Goal: Information Seeking & Learning: Find specific fact

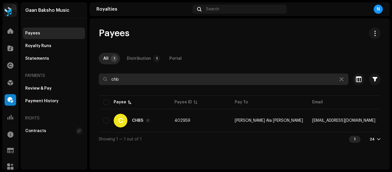
drag, startPoint x: 129, startPoint y: 80, endPoint x: 102, endPoint y: 81, distance: 26.1
click at [102, 81] on input "chb" at bounding box center [224, 78] width 250 height 11
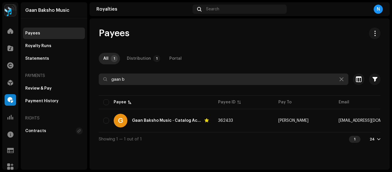
type input "gaan b"
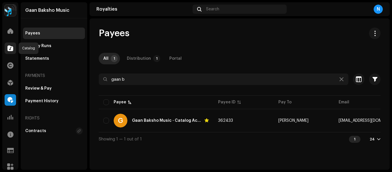
click at [8, 46] on span at bounding box center [10, 48] width 6 height 5
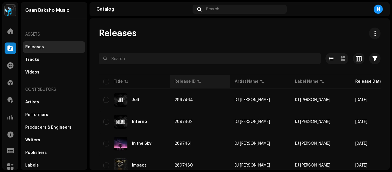
click at [184, 81] on div "Release ID" at bounding box center [184, 82] width 21 height 6
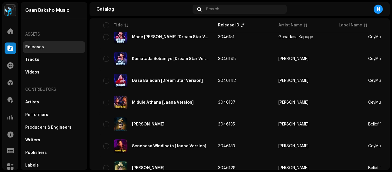
scroll to position [461, 0]
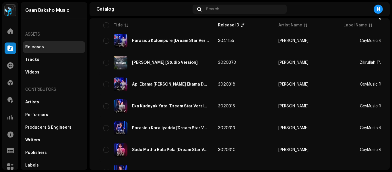
scroll to position [1122, 0]
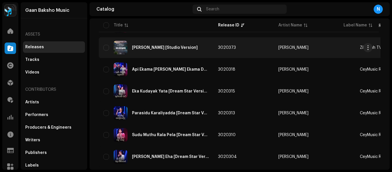
click at [175, 46] on div "Surah Ar-Rahman [Studio Version]" at bounding box center [165, 48] width 66 height 4
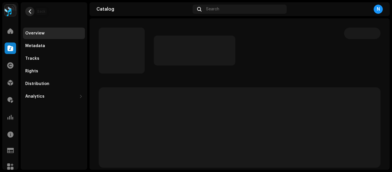
click at [30, 12] on span "button" at bounding box center [30, 11] width 4 height 5
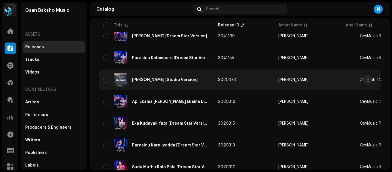
scroll to position [1090, 0]
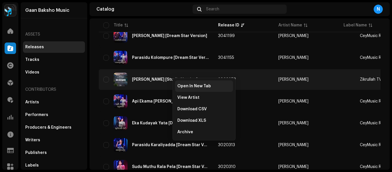
click at [182, 88] on span "Open In New Tab" at bounding box center [194, 86] width 34 height 5
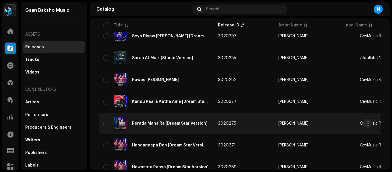
scroll to position [1262, 0]
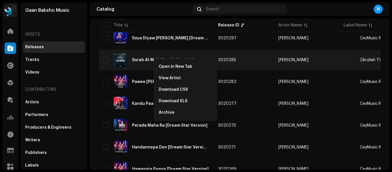
click at [159, 64] on span "Open In New Tab" at bounding box center [176, 66] width 34 height 5
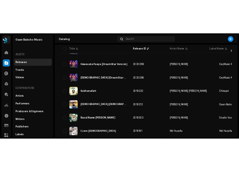
scroll to position [1406, 0]
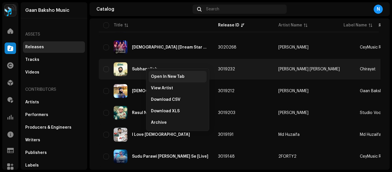
click at [153, 74] on div "Open In New Tab" at bounding box center [178, 76] width 58 height 11
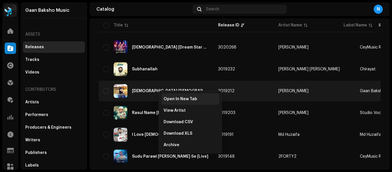
click at [167, 97] on span "Open In New Tab" at bounding box center [181, 99] width 34 height 5
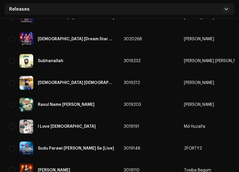
scroll to position [1463, 0]
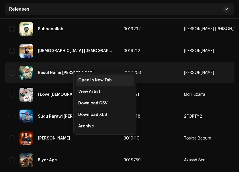
click at [81, 78] on span "Open In New Tab" at bounding box center [95, 80] width 34 height 5
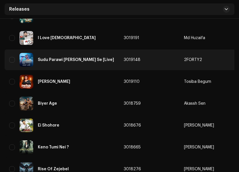
scroll to position [1520, 0]
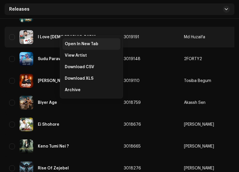
click at [67, 41] on div "Open In New Tab" at bounding box center [92, 43] width 58 height 11
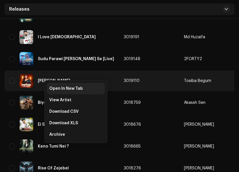
click at [52, 86] on span "Open In New Tab" at bounding box center [66, 88] width 34 height 5
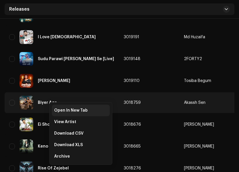
click at [59, 111] on span "Open In New Tab" at bounding box center [71, 110] width 34 height 5
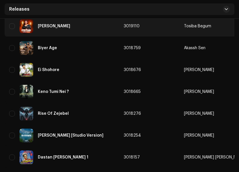
scroll to position [1578, 0]
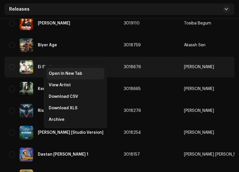
click at [55, 74] on span "Open In New Tab" at bounding box center [66, 73] width 34 height 5
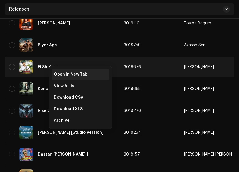
click at [56, 73] on span "Open In New Tab" at bounding box center [71, 74] width 34 height 5
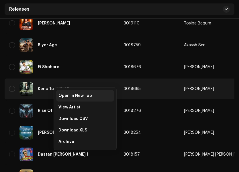
click at [59, 93] on span "Open In New Tab" at bounding box center [76, 95] width 34 height 5
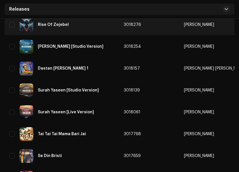
scroll to position [1664, 0]
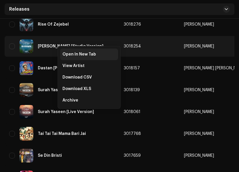
click at [64, 52] on span "Open In New Tab" at bounding box center [80, 54] width 34 height 5
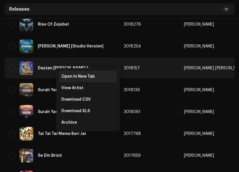
click at [63, 75] on span "Open In New Tab" at bounding box center [78, 76] width 34 height 5
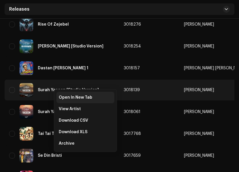
click at [64, 96] on span "Open In New Tab" at bounding box center [76, 97] width 34 height 5
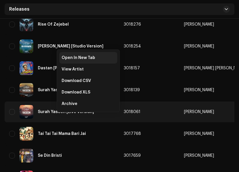
click at [83, 58] on span "Open In New Tab" at bounding box center [79, 57] width 34 height 5
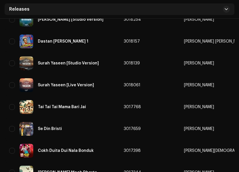
scroll to position [1721, 0]
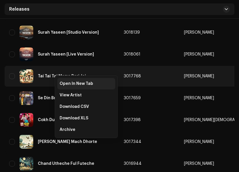
click at [62, 82] on span "Open In New Tab" at bounding box center [77, 83] width 34 height 5
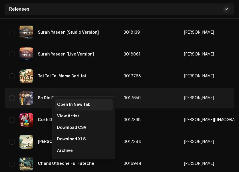
click at [63, 103] on span "Open In New Tab" at bounding box center [74, 104] width 34 height 5
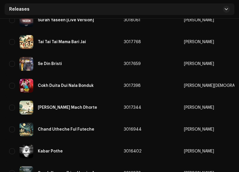
scroll to position [1778, 0]
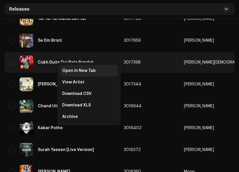
click at [65, 70] on span "Open In New Tab" at bounding box center [79, 70] width 34 height 5
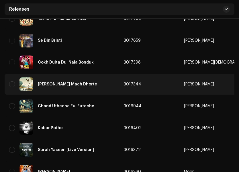
scroll to position [1807, 0]
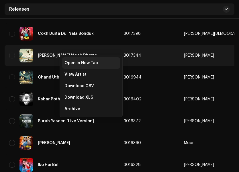
click at [64, 62] on div "Open In New Tab" at bounding box center [91, 62] width 58 height 11
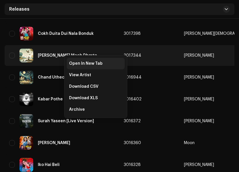
click at [72, 63] on span "Open In New Tab" at bounding box center [86, 63] width 34 height 5
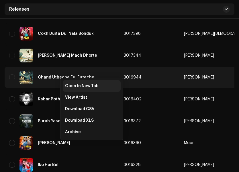
click at [70, 85] on span "Open In New Tab" at bounding box center [82, 85] width 34 height 5
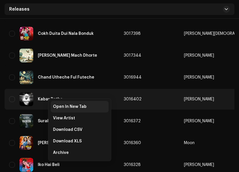
click at [55, 107] on span "Open In New Tab" at bounding box center [70, 106] width 34 height 5
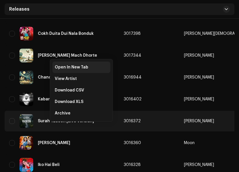
click at [74, 65] on span "Open In New Tab" at bounding box center [72, 67] width 34 height 5
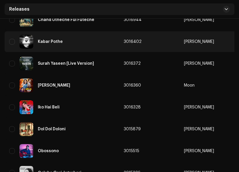
scroll to position [1893, 0]
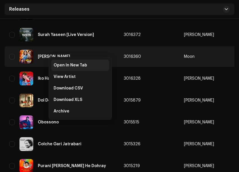
click at [58, 64] on span "Open In New Tab" at bounding box center [71, 65] width 34 height 5
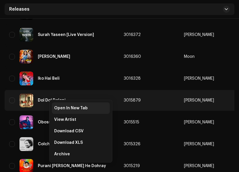
click at [56, 108] on span "Open In New Tab" at bounding box center [71, 108] width 34 height 5
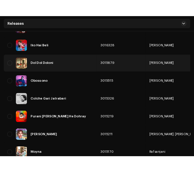
scroll to position [1951, 0]
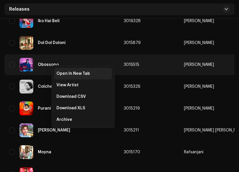
click at [60, 75] on span "Open In New Tab" at bounding box center [74, 73] width 34 height 5
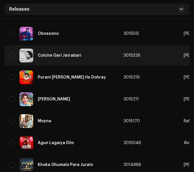
scroll to position [2008, 0]
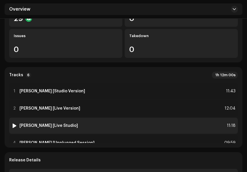
scroll to position [143, 0]
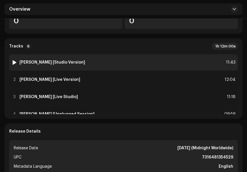
click at [94, 65] on div "1 Surah Ar-Rahman [Studio Version] 11:43" at bounding box center [123, 62] width 229 height 16
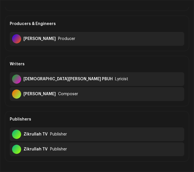
scroll to position [86, 0]
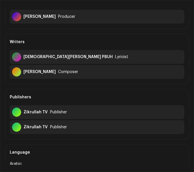
drag, startPoint x: 24, startPoint y: 72, endPoint x: 54, endPoint y: 75, distance: 30.0
click at [54, 75] on div "Hafizur Rahman Composer" at bounding box center [97, 72] width 175 height 14
copy div "[PERSON_NAME]"
drag, startPoint x: 24, startPoint y: 56, endPoint x: 75, endPoint y: 58, distance: 51.1
click at [75, 58] on div "Prophet Muhammad PBUH Lyricist" at bounding box center [97, 57] width 175 height 14
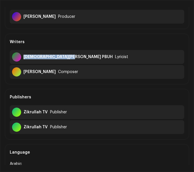
copy div "Prophet Muhammad PBUH"
click at [92, 34] on div "Writers" at bounding box center [97, 42] width 175 height 16
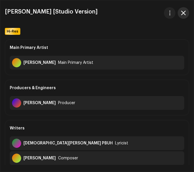
click at [184, 11] on span "button" at bounding box center [184, 13] width 5 height 5
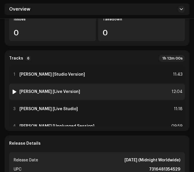
click at [90, 90] on div "2 Surah Ar-Rahman [Live Version] 12:04" at bounding box center [97, 91] width 176 height 16
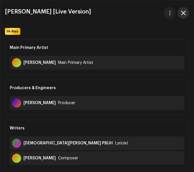
click at [185, 9] on button "button" at bounding box center [183, 12] width 11 height 11
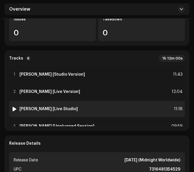
click at [91, 107] on div "3 Surah Ar-Rahman [Live Studio] 11:18" at bounding box center [97, 109] width 176 height 16
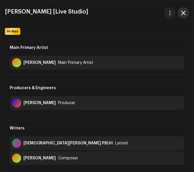
click at [185, 14] on span "button" at bounding box center [184, 13] width 5 height 5
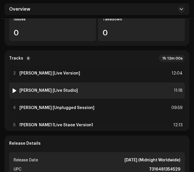
scroll to position [47, 0]
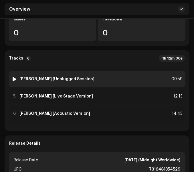
click at [105, 77] on div "4 Surah Ar-Rahman [Unplugged Session] 09:59" at bounding box center [97, 79] width 176 height 16
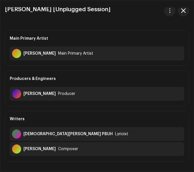
scroll to position [0, 0]
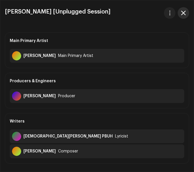
click at [185, 17] on button "button" at bounding box center [183, 12] width 11 height 11
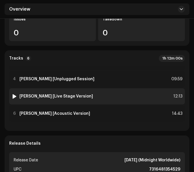
click at [108, 97] on div "5 Surah Ar-Rahman [Live Stage Version] 12:13" at bounding box center [97, 96] width 176 height 16
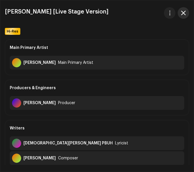
click at [185, 10] on button "button" at bounding box center [183, 12] width 11 height 11
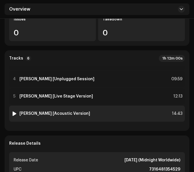
click at [112, 111] on div "6 Surah Ar-Rahman [Acoustic Version] 14:43" at bounding box center [97, 113] width 176 height 16
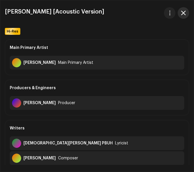
click at [182, 13] on span "button" at bounding box center [184, 13] width 5 height 5
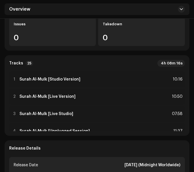
scroll to position [143, 0]
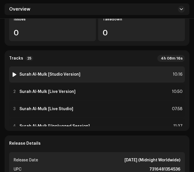
click at [100, 75] on div "1 Surah Al-Mulk [Studio Version] 10:16" at bounding box center [97, 74] width 176 height 16
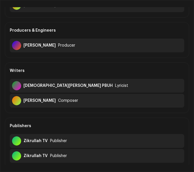
scroll to position [0, 0]
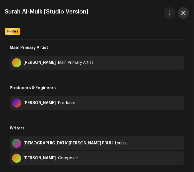
click at [182, 12] on span "button" at bounding box center [184, 13] width 5 height 5
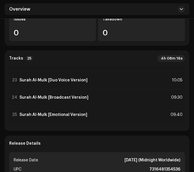
scroll to position [374, 0]
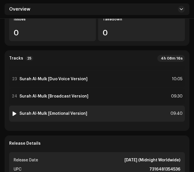
click at [107, 113] on div "25 Surah Al-Mulk [Emotional Version] 09:40" at bounding box center [97, 113] width 176 height 16
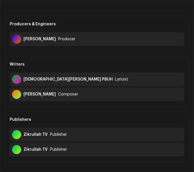
scroll to position [0, 0]
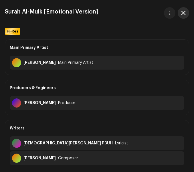
click at [184, 16] on button "button" at bounding box center [183, 12] width 11 height 11
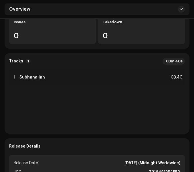
scroll to position [143, 0]
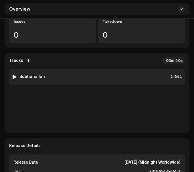
click at [96, 69] on div "1 Subhanallah 03:40" at bounding box center [97, 77] width 176 height 16
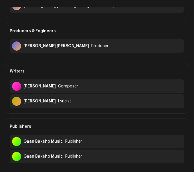
scroll to position [57, 0]
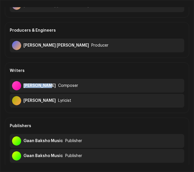
drag, startPoint x: 24, startPoint y: 85, endPoint x: 50, endPoint y: 86, distance: 26.7
click at [50, 86] on div "[PERSON_NAME] Composer" at bounding box center [97, 86] width 175 height 14
copy div "[PERSON_NAME]"
drag, startPoint x: 23, startPoint y: 100, endPoint x: 76, endPoint y: 104, distance: 52.9
click at [76, 104] on div "[PERSON_NAME] Lyricist" at bounding box center [97, 101] width 175 height 14
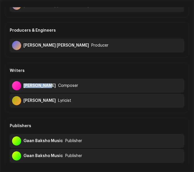
copy div "[PERSON_NAME]"
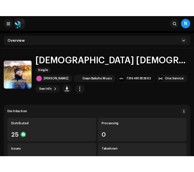
scroll to position [143, 0]
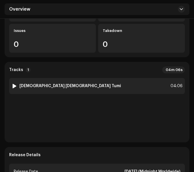
click at [103, 78] on div "1 Allahu Allahu Tumi 04:06" at bounding box center [97, 86] width 176 height 16
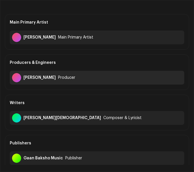
scroll to position [29, 0]
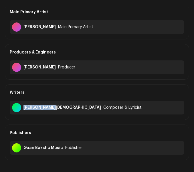
drag, startPoint x: 24, startPoint y: 107, endPoint x: 47, endPoint y: 107, distance: 23.5
click at [47, 107] on div "Sirajul Islam Composer & Lyricist" at bounding box center [97, 107] width 175 height 14
copy div "Sirajul Islam"
click at [110, 90] on div "Writers" at bounding box center [97, 92] width 175 height 16
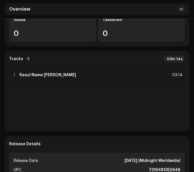
scroll to position [143, 0]
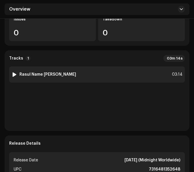
click at [86, 67] on div "1 Rasul Name Mala Gathi 03:14" at bounding box center [97, 74] width 176 height 16
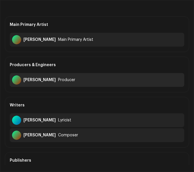
scroll to position [29, 0]
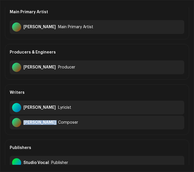
drag, startPoint x: 24, startPoint y: 121, endPoint x: 49, endPoint y: 125, distance: 25.8
click at [49, 125] on div "[PERSON_NAME] Composer" at bounding box center [97, 122] width 175 height 14
copy div "[PERSON_NAME]"
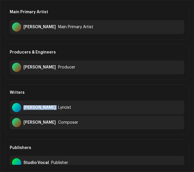
drag, startPoint x: 24, startPoint y: 106, endPoint x: 59, endPoint y: 106, distance: 34.4
click at [59, 106] on div "[PERSON_NAME] Sadi Lyricist" at bounding box center [97, 107] width 175 height 14
copy div "[PERSON_NAME]"
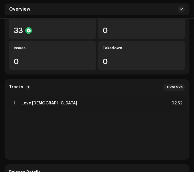
scroll to position [143, 0]
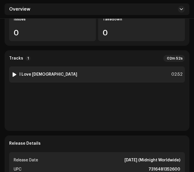
click at [100, 66] on div "1 I Love [DEMOGRAPHIC_DATA] 02:52" at bounding box center [97, 74] width 176 height 16
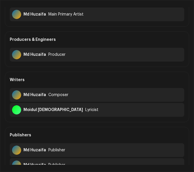
scroll to position [57, 0]
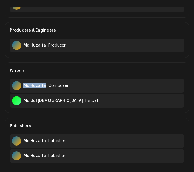
drag, startPoint x: 24, startPoint y: 85, endPoint x: 45, endPoint y: 85, distance: 21.2
click at [45, 85] on div "Md Huzaifa Composer" at bounding box center [97, 86] width 175 height 14
copy div "Md Huzaifa"
drag, startPoint x: 24, startPoint y: 100, endPoint x: 48, endPoint y: 99, distance: 23.8
click at [48, 99] on div "Moidul [DEMOGRAPHIC_DATA]" at bounding box center [54, 100] width 60 height 5
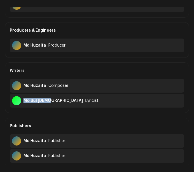
copy div "Moidul [DEMOGRAPHIC_DATA]"
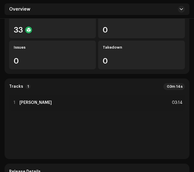
scroll to position [115, 0]
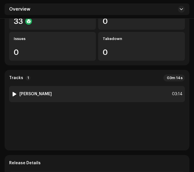
click at [112, 99] on div "1 [PERSON_NAME] 03:14" at bounding box center [97, 94] width 176 height 16
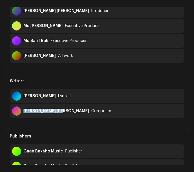
drag, startPoint x: 24, startPoint y: 109, endPoint x: 61, endPoint y: 114, distance: 37.6
click at [61, 114] on div "[PERSON_NAME] [PERSON_NAME] Composer" at bounding box center [97, 111] width 175 height 14
copy div "[PERSON_NAME] [PERSON_NAME]"
drag, startPoint x: 24, startPoint y: 95, endPoint x: 55, endPoint y: 95, distance: 31.6
click at [55, 95] on div "[PERSON_NAME] Lyricist" at bounding box center [97, 96] width 175 height 14
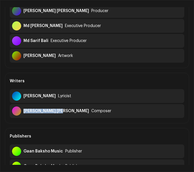
copy div "[PERSON_NAME]"
click at [118, 82] on div "Writers" at bounding box center [97, 81] width 175 height 16
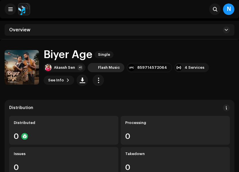
click at [94, 63] on div "Flash Music" at bounding box center [106, 67] width 37 height 9
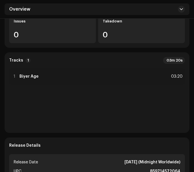
scroll to position [143, 0]
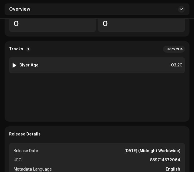
click at [80, 67] on div "1 Biyer Age [DEMOGRAPHIC_DATA]:20" at bounding box center [97, 65] width 176 height 16
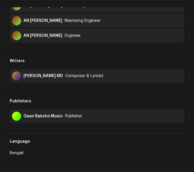
scroll to position [172, 0]
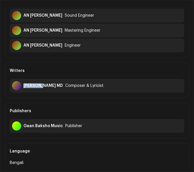
drag, startPoint x: 24, startPoint y: 84, endPoint x: 40, endPoint y: 87, distance: 16.3
click at [40, 87] on div "[PERSON_NAME] MD" at bounding box center [44, 85] width 40 height 5
copy div "[PERSON_NAME] MD"
click at [90, 101] on div "Main Primary Artist [PERSON_NAME] Main Primary Artist Key Artists [PERSON_NAME]…" at bounding box center [97, 2] width 185 height 271
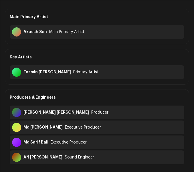
scroll to position [0, 0]
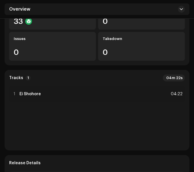
scroll to position [143, 0]
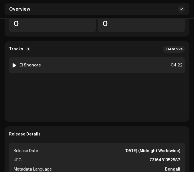
click at [98, 67] on div "1 Ei Shohore 04:22" at bounding box center [97, 65] width 176 height 16
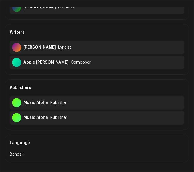
scroll to position [86, 0]
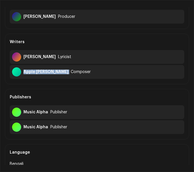
drag, startPoint x: 24, startPoint y: 70, endPoint x: 65, endPoint y: 77, distance: 42.1
click at [65, 77] on div "Apple Mahmud Emil Composer" at bounding box center [97, 72] width 175 height 14
copy div "Apple Mahmud Emil"
drag, startPoint x: 24, startPoint y: 56, endPoint x: 57, endPoint y: 60, distance: 34.1
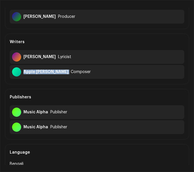
click at [57, 60] on div "Jayanta Karmaker Lyricist" at bounding box center [97, 57] width 175 height 14
copy div "Jayanta Karmaker"
click at [98, 40] on div "Writers" at bounding box center [97, 42] width 175 height 16
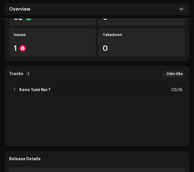
scroll to position [143, 0]
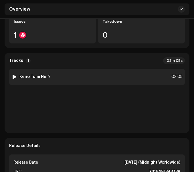
click at [114, 69] on div "1 Keno Tumi Nei ? 03:05" at bounding box center [97, 77] width 176 height 16
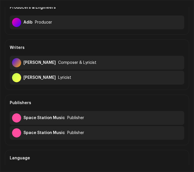
scroll to position [86, 0]
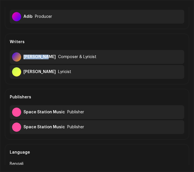
drag, startPoint x: 24, startPoint y: 56, endPoint x: 44, endPoint y: 58, distance: 19.9
click at [44, 58] on div "[PERSON_NAME] Composer & Lyricist" at bounding box center [97, 57] width 175 height 14
copy div "[PERSON_NAME]"
drag, startPoint x: 24, startPoint y: 71, endPoint x: 57, endPoint y: 74, distance: 32.9
click at [56, 74] on div "[PERSON_NAME]" at bounding box center [40, 71] width 32 height 5
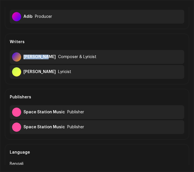
copy div "[PERSON_NAME]"
click at [93, 85] on div "Main Primary Artist [PERSON_NAME] Main Primary Artist Producers & Engineers Adi…" at bounding box center [97, 46] width 185 height 186
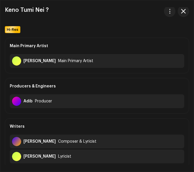
scroll to position [0, 0]
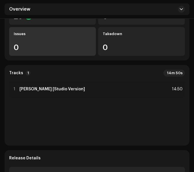
scroll to position [143, 0]
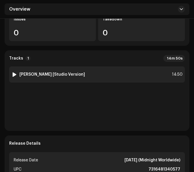
click at [100, 77] on div "1 [PERSON_NAME] [Studio Version] 14:50" at bounding box center [97, 74] width 176 height 16
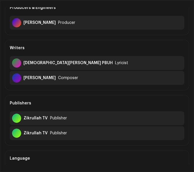
scroll to position [86, 0]
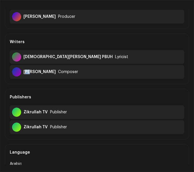
drag, startPoint x: 24, startPoint y: 71, endPoint x: 29, endPoint y: 71, distance: 4.9
click at [29, 71] on div "jubai Sifat" at bounding box center [40, 71] width 32 height 5
click at [22, 73] on div "jubai Sifat Composer" at bounding box center [97, 72] width 175 height 14
drag, startPoint x: 23, startPoint y: 72, endPoint x: 43, endPoint y: 73, distance: 20.2
click at [43, 73] on div "jubai Sifat Composer" at bounding box center [97, 72] width 175 height 14
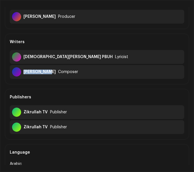
copy div "jubai Sifat"
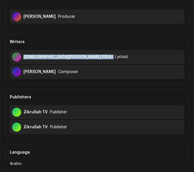
drag, startPoint x: 24, startPoint y: 57, endPoint x: 77, endPoint y: 59, distance: 53.4
click at [77, 59] on div "Prophet Muhammad PBUH Lyricist" at bounding box center [97, 57] width 175 height 14
copy div "Prophet Muhammad PBUH"
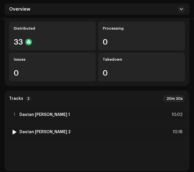
scroll to position [172, 0]
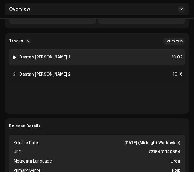
click at [91, 49] on div "1 [PERSON_NAME] 1 10:02" at bounding box center [97, 57] width 176 height 16
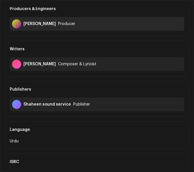
scroll to position [57, 0]
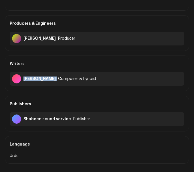
drag, startPoint x: 24, startPoint y: 79, endPoint x: 63, endPoint y: 80, distance: 39.3
click at [63, 80] on div "[PERSON_NAME] Composer & Lyricist" at bounding box center [97, 79] width 175 height 14
copy div "Muhammad Ashraf"
click at [93, 59] on div "Writers" at bounding box center [97, 64] width 175 height 16
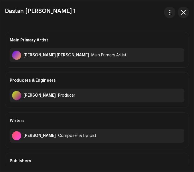
scroll to position [0, 0]
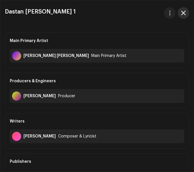
click at [184, 15] on button "button" at bounding box center [183, 12] width 11 height 11
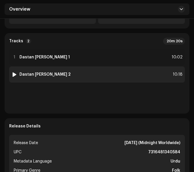
click at [75, 66] on div "2 Dastan Misri Khan 2 10:18" at bounding box center [97, 74] width 176 height 16
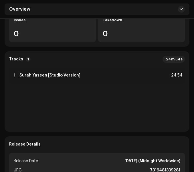
scroll to position [172, 0]
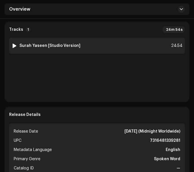
click at [106, 50] on div "1 Surah Yaseen [Studio Version] 24:54" at bounding box center [97, 46] width 176 height 16
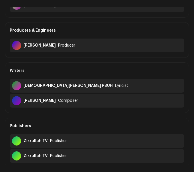
scroll to position [0, 0]
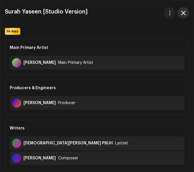
click at [188, 16] on button "button" at bounding box center [183, 12] width 11 height 11
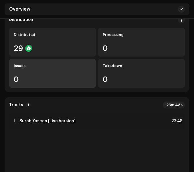
scroll to position [96, 0]
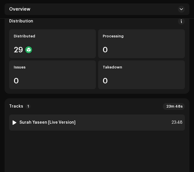
click at [98, 123] on div "1 Surah Yaseen [Live Version] 23:48" at bounding box center [97, 122] width 176 height 16
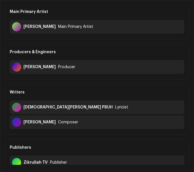
scroll to position [57, 0]
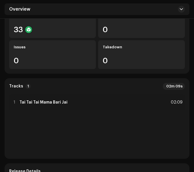
scroll to position [115, 0]
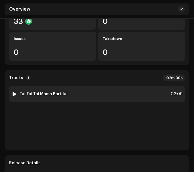
click at [108, 96] on div "1 Tai Tai Tai Mama Bari Jai 02:09" at bounding box center [97, 94] width 176 height 16
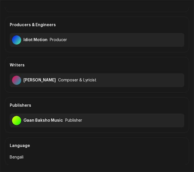
scroll to position [57, 0]
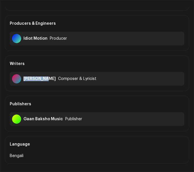
drag, startPoint x: 24, startPoint y: 77, endPoint x: 42, endPoint y: 80, distance: 18.0
click at [42, 80] on div "[PERSON_NAME] Composer & Lyricist" at bounding box center [97, 79] width 175 height 14
copy div "[PERSON_NAME]"
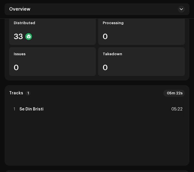
scroll to position [115, 0]
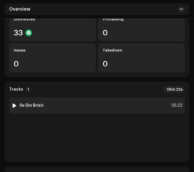
click at [69, 97] on div "1 Se Din Bristi 05:22" at bounding box center [97, 105] width 176 height 16
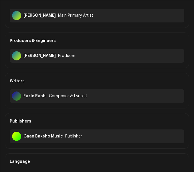
scroll to position [57, 0]
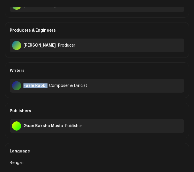
drag, startPoint x: 24, startPoint y: 86, endPoint x: 47, endPoint y: 85, distance: 23.2
click at [47, 85] on div "Fazle Rabbi Composer & Lyricist" at bounding box center [97, 86] width 175 height 14
copy div "Fazle Rabbi"
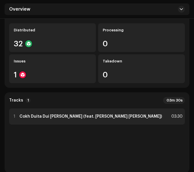
scroll to position [115, 0]
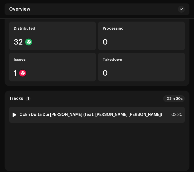
click at [88, 112] on strong "Cokh Duita Dui [PERSON_NAME] (feat. [PERSON_NAME] [PERSON_NAME])" at bounding box center [91, 114] width 143 height 5
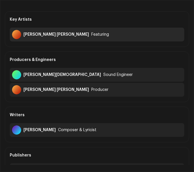
scroll to position [86, 0]
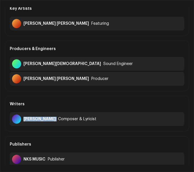
drag, startPoint x: 24, startPoint y: 111, endPoint x: 57, endPoint y: 115, distance: 33.2
click at [57, 115] on div "Siddikur Rahman Composer & Lyricist" at bounding box center [97, 119] width 175 height 14
copy div "Siddikur Rahman"
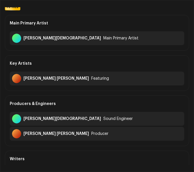
scroll to position [0, 0]
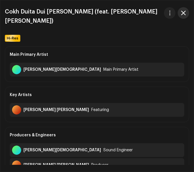
click at [183, 13] on span "button" at bounding box center [184, 13] width 5 height 5
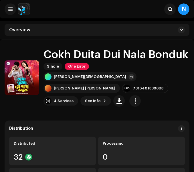
scroll to position [115, 0]
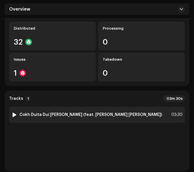
click at [13, 111] on img at bounding box center [14, 114] width 7 height 7
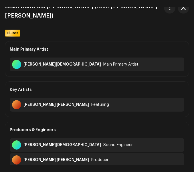
scroll to position [0, 0]
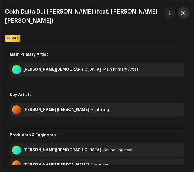
click at [184, 14] on span "button" at bounding box center [184, 13] width 5 height 5
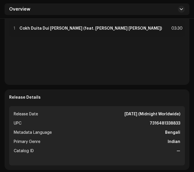
scroll to position [143, 0]
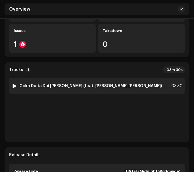
click at [13, 83] on div at bounding box center [14, 85] width 4 height 5
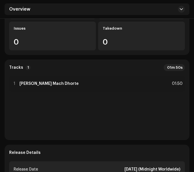
scroll to position [143, 0]
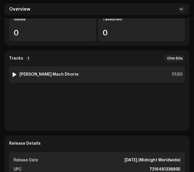
click at [94, 72] on div "1 [PERSON_NAME] Mach Dhorte 01:50" at bounding box center [97, 74] width 176 height 16
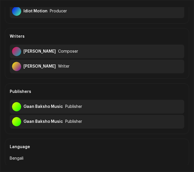
scroll to position [86, 0]
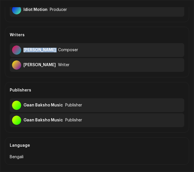
drag, startPoint x: 24, startPoint y: 49, endPoint x: 43, endPoint y: 54, distance: 20.1
click at [43, 54] on div "[PERSON_NAME] Composer" at bounding box center [97, 50] width 175 height 14
copy div "[PERSON_NAME]"
drag, startPoint x: 24, startPoint y: 64, endPoint x: 64, endPoint y: 68, distance: 40.0
click at [64, 68] on div "[PERSON_NAME] Writer" at bounding box center [97, 65] width 175 height 14
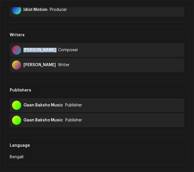
copy div "[PERSON_NAME]"
click at [78, 80] on div "Main Primary Artist [PERSON_NAME] Main Primary Artist Producers & Engineers Idi…" at bounding box center [97, 39] width 185 height 186
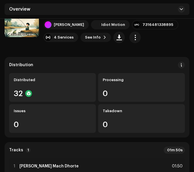
scroll to position [143, 0]
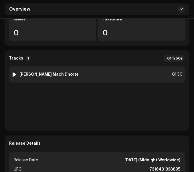
click at [82, 76] on div "1 [PERSON_NAME] Mach Dhorte 01:50" at bounding box center [97, 74] width 176 height 16
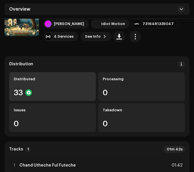
scroll to position [143, 0]
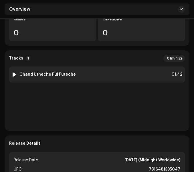
click at [94, 73] on div "1 Chand Utheche Ful Futeche 01:42" at bounding box center [97, 74] width 176 height 16
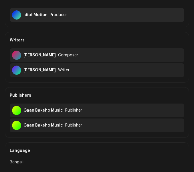
scroll to position [86, 0]
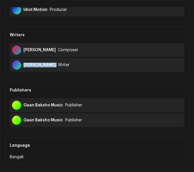
drag, startPoint x: 24, startPoint y: 64, endPoint x: 71, endPoint y: 67, distance: 47.4
click at [71, 67] on div "[PERSON_NAME] Writer" at bounding box center [97, 65] width 175 height 14
copy div "[PERSON_NAME]"
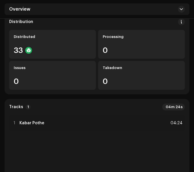
scroll to position [86, 0]
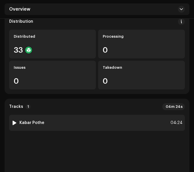
click at [96, 124] on div "1 Kabar Pothe 04:24" at bounding box center [97, 122] width 176 height 16
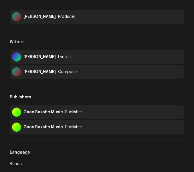
drag, startPoint x: 24, startPoint y: 71, endPoint x: 51, endPoint y: 75, distance: 28.1
click at [51, 75] on div "Tahsin Jubayer Composer" at bounding box center [97, 72] width 175 height 14
copy div "Tahsin Jubayer"
drag, startPoint x: 24, startPoint y: 56, endPoint x: 46, endPoint y: 61, distance: 23.5
click at [46, 61] on div "Mofiz Uddin Lyricist" at bounding box center [97, 57] width 175 height 14
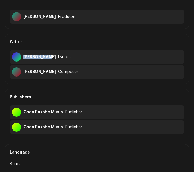
copy div "Mofiz Uddin"
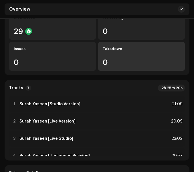
scroll to position [143, 0]
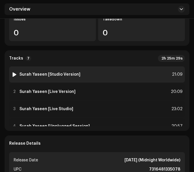
click at [111, 74] on div "1 Surah Yaseen [Studio Version] 21:09" at bounding box center [97, 74] width 176 height 16
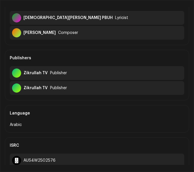
scroll to position [115, 0]
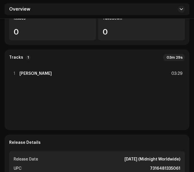
scroll to position [143, 0]
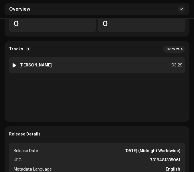
click at [90, 67] on div "1 Rongila Naiya 03:29" at bounding box center [97, 65] width 176 height 16
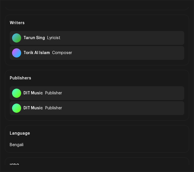
scroll to position [115, 0]
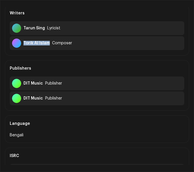
drag, startPoint x: 24, startPoint y: 42, endPoint x: 49, endPoint y: 44, distance: 25.3
click at [49, 44] on div "Torik Al Islam" at bounding box center [37, 43] width 26 height 5
copy div "Torik Al Islam"
drag, startPoint x: 24, startPoint y: 27, endPoint x: 44, endPoint y: 28, distance: 20.1
click at [44, 28] on div "Tarun Sing Lyricist" at bounding box center [97, 28] width 175 height 14
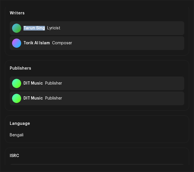
copy div "Tarun Sing"
click at [62, 65] on div "Publishers" at bounding box center [97, 68] width 175 height 16
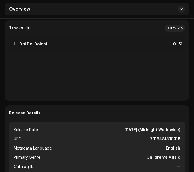
scroll to position [115, 0]
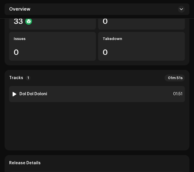
click at [83, 95] on div "1 Dol Dol Doloni 01:51" at bounding box center [97, 94] width 176 height 16
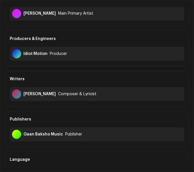
scroll to position [57, 0]
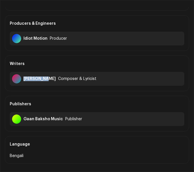
drag, startPoint x: 24, startPoint y: 77, endPoint x: 41, endPoint y: 79, distance: 17.9
click at [41, 79] on div "[PERSON_NAME]" at bounding box center [40, 78] width 32 height 5
copy div "[PERSON_NAME]"
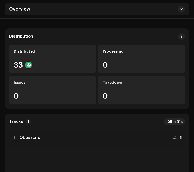
scroll to position [115, 0]
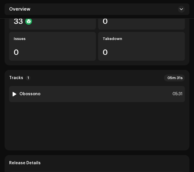
click at [95, 96] on div "1 Obossono 05:31" at bounding box center [97, 94] width 176 height 16
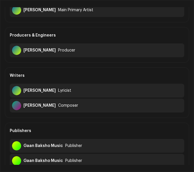
scroll to position [57, 0]
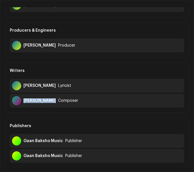
drag, startPoint x: 24, startPoint y: 99, endPoint x: 55, endPoint y: 101, distance: 31.9
click at [55, 101] on div "[PERSON_NAME] Composer" at bounding box center [97, 101] width 175 height 14
copy div "[PERSON_NAME]"
drag, startPoint x: 24, startPoint y: 85, endPoint x: 64, endPoint y: 89, distance: 40.4
click at [64, 89] on div "[PERSON_NAME] Lyricist" at bounding box center [97, 86] width 175 height 14
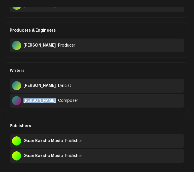
copy div "[PERSON_NAME]"
